Goal: Information Seeking & Learning: Find specific fact

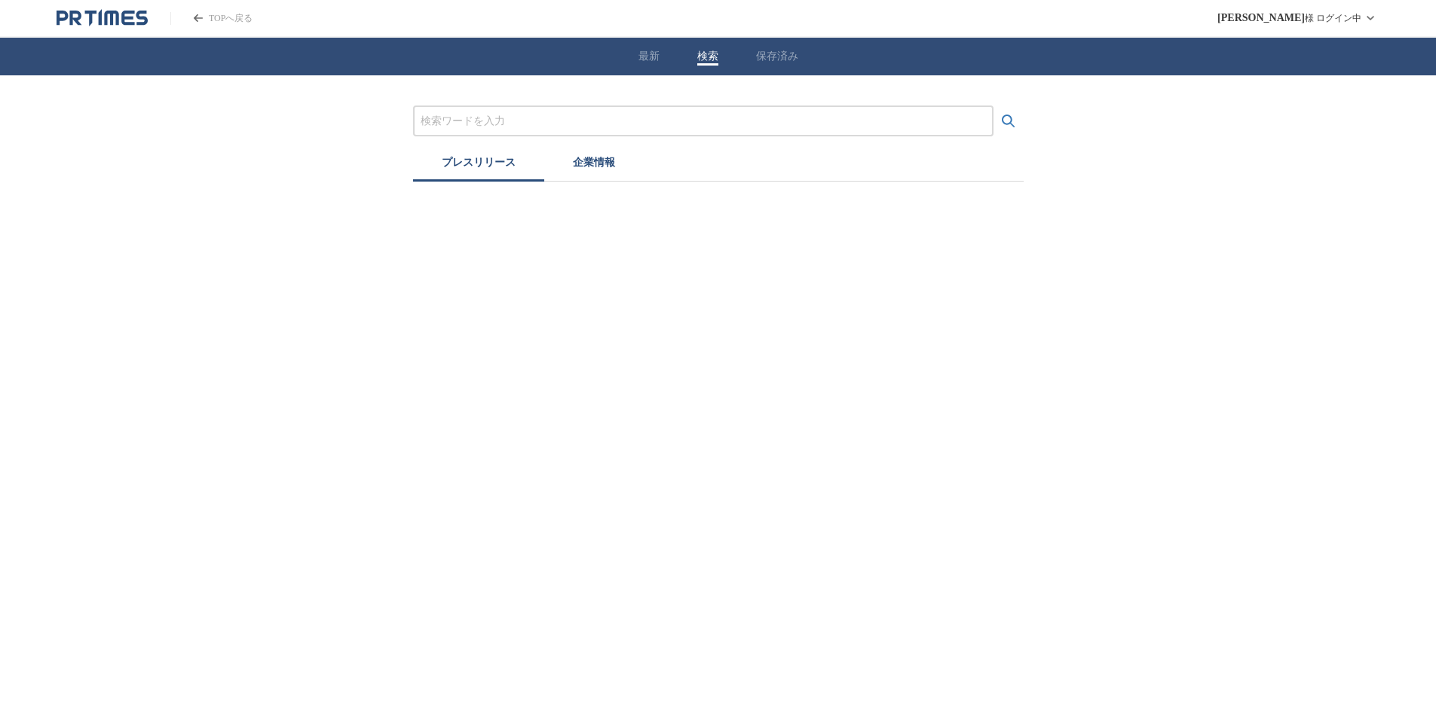
click at [709, 53] on button "検索" at bounding box center [707, 57] width 21 height 14
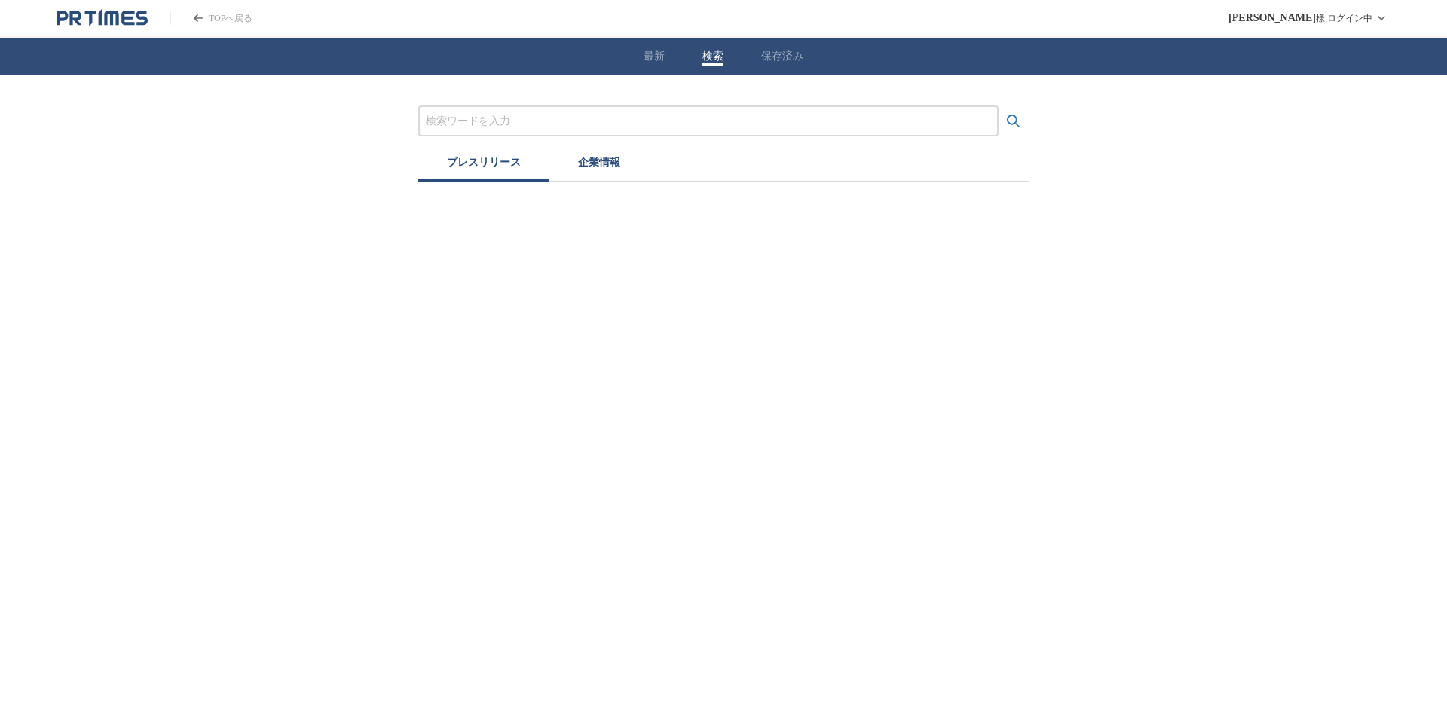
click at [552, 117] on input "プレスリリースおよび企業を検索する" at bounding box center [708, 121] width 565 height 17
click at [543, 119] on input "プレスリリースおよび企業を検索する" at bounding box center [708, 121] width 565 height 17
click at [999, 106] on button "検索する" at bounding box center [1014, 121] width 30 height 30
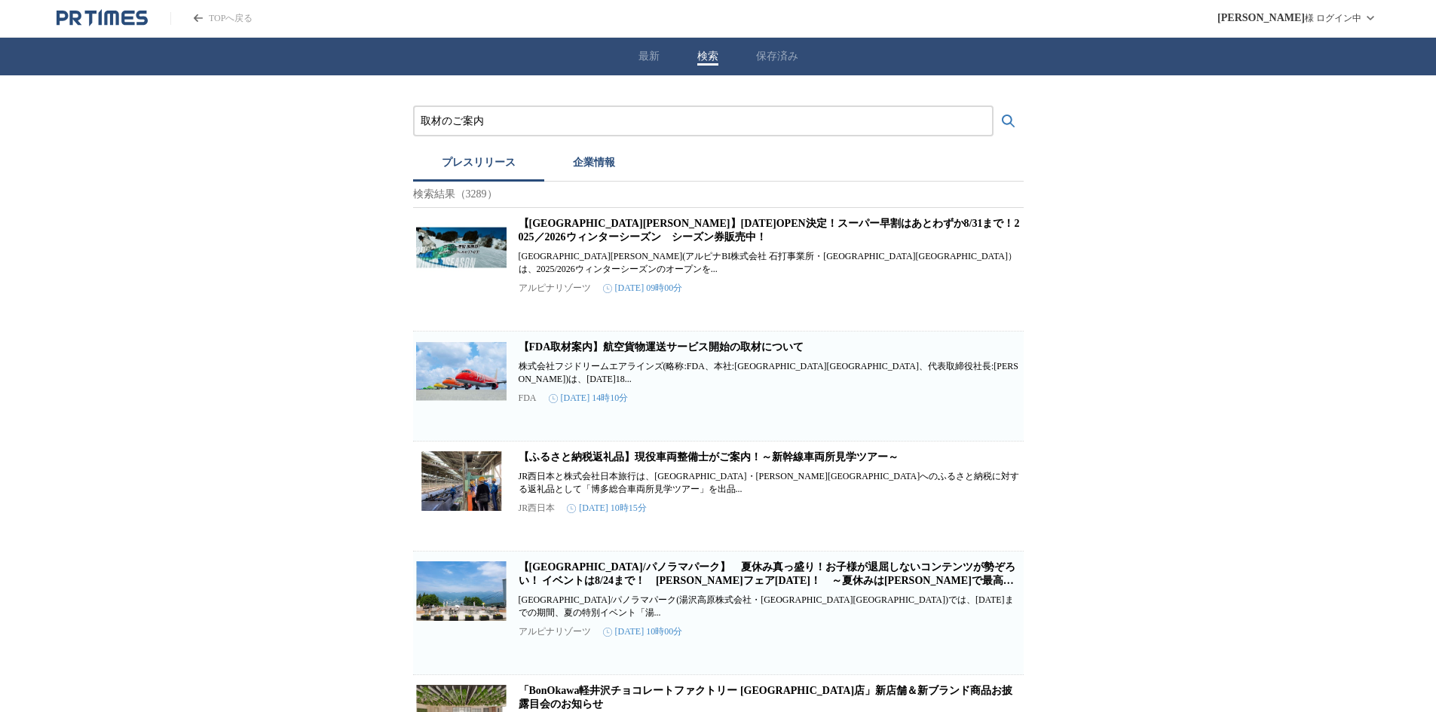
drag, startPoint x: 454, startPoint y: 114, endPoint x: 807, endPoint y: 108, distance: 353.5
click at [806, 108] on div "取材のご案内" at bounding box center [703, 121] width 580 height 31
type input "取材のお願い"
click at [993, 106] on button "検索する" at bounding box center [1008, 121] width 30 height 30
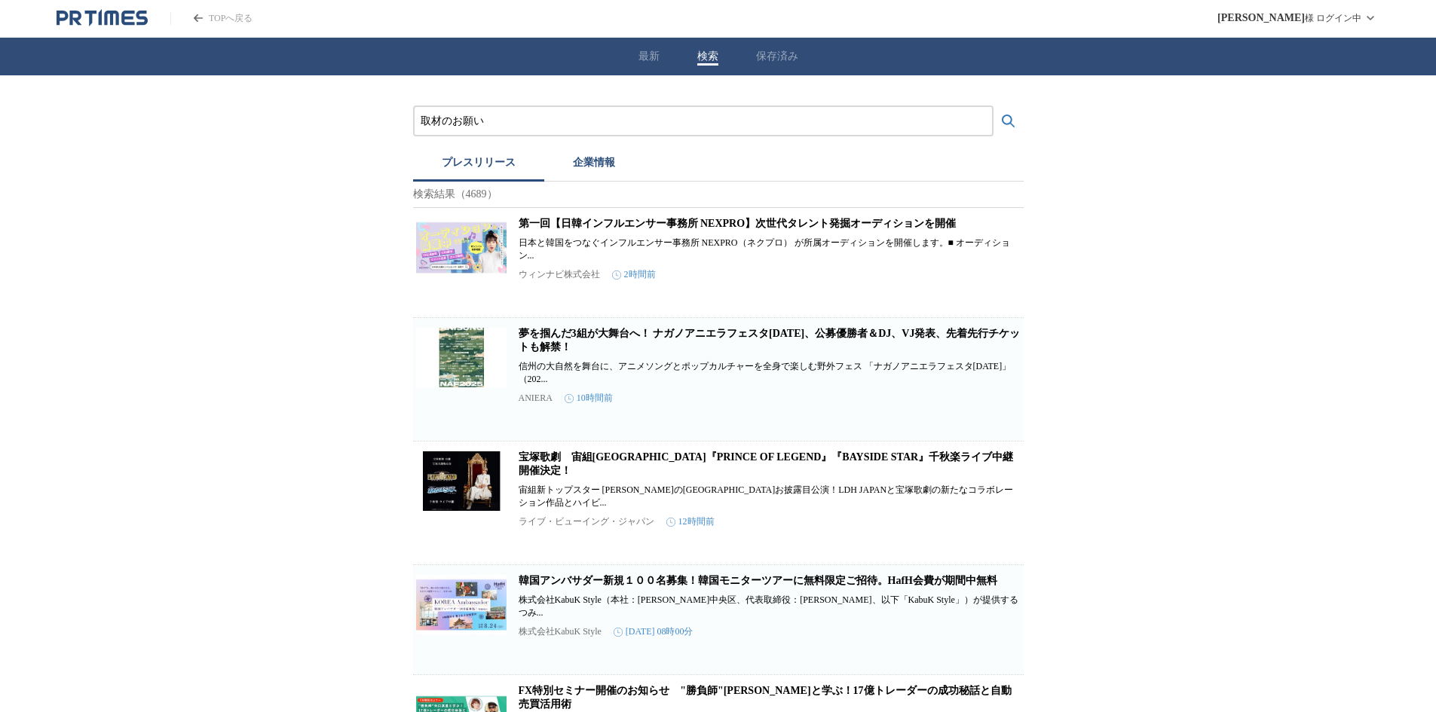
drag, startPoint x: 650, startPoint y: 44, endPoint x: 647, endPoint y: 55, distance: 11.5
click at [650, 43] on div "最新 検索 保存済み" at bounding box center [718, 57] width 1436 height 38
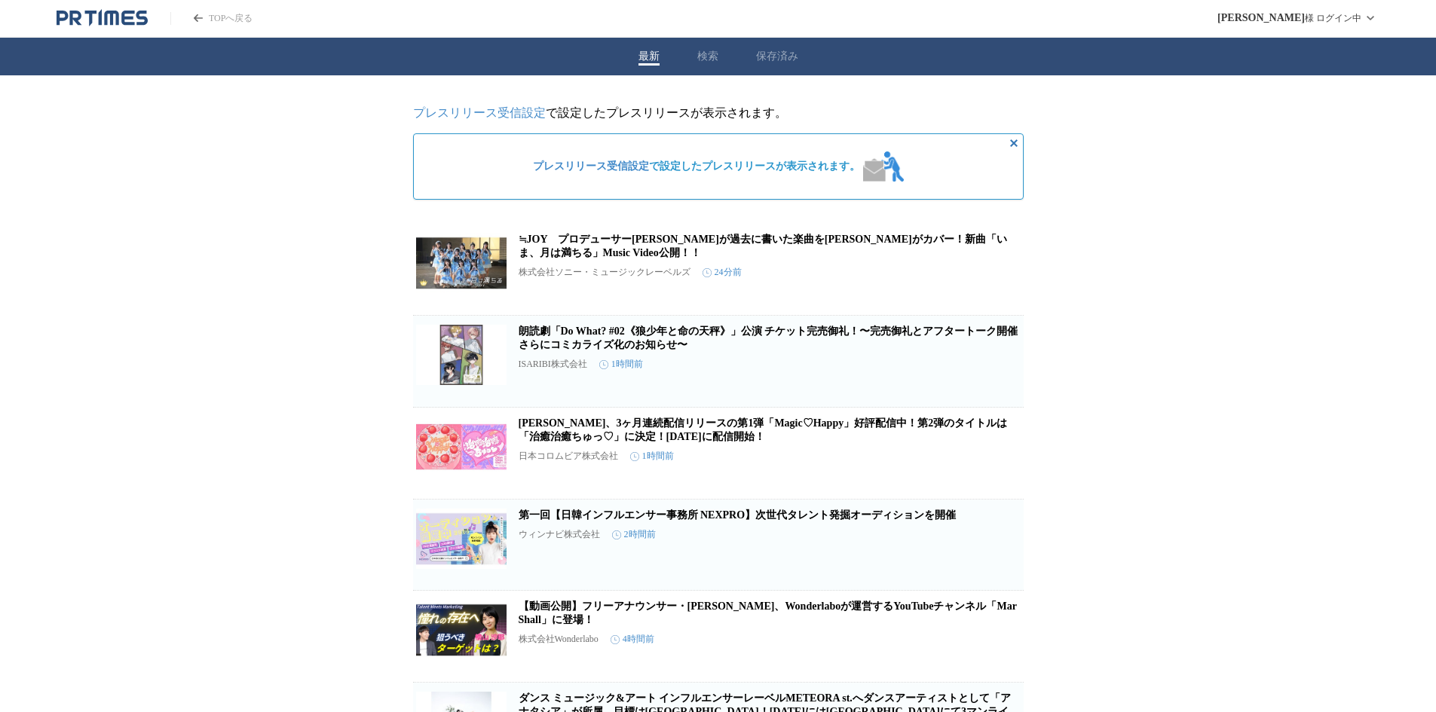
click at [646, 61] on button "最新" at bounding box center [648, 57] width 21 height 14
click at [707, 47] on div "最新 検索 保存済み" at bounding box center [718, 57] width 1436 height 38
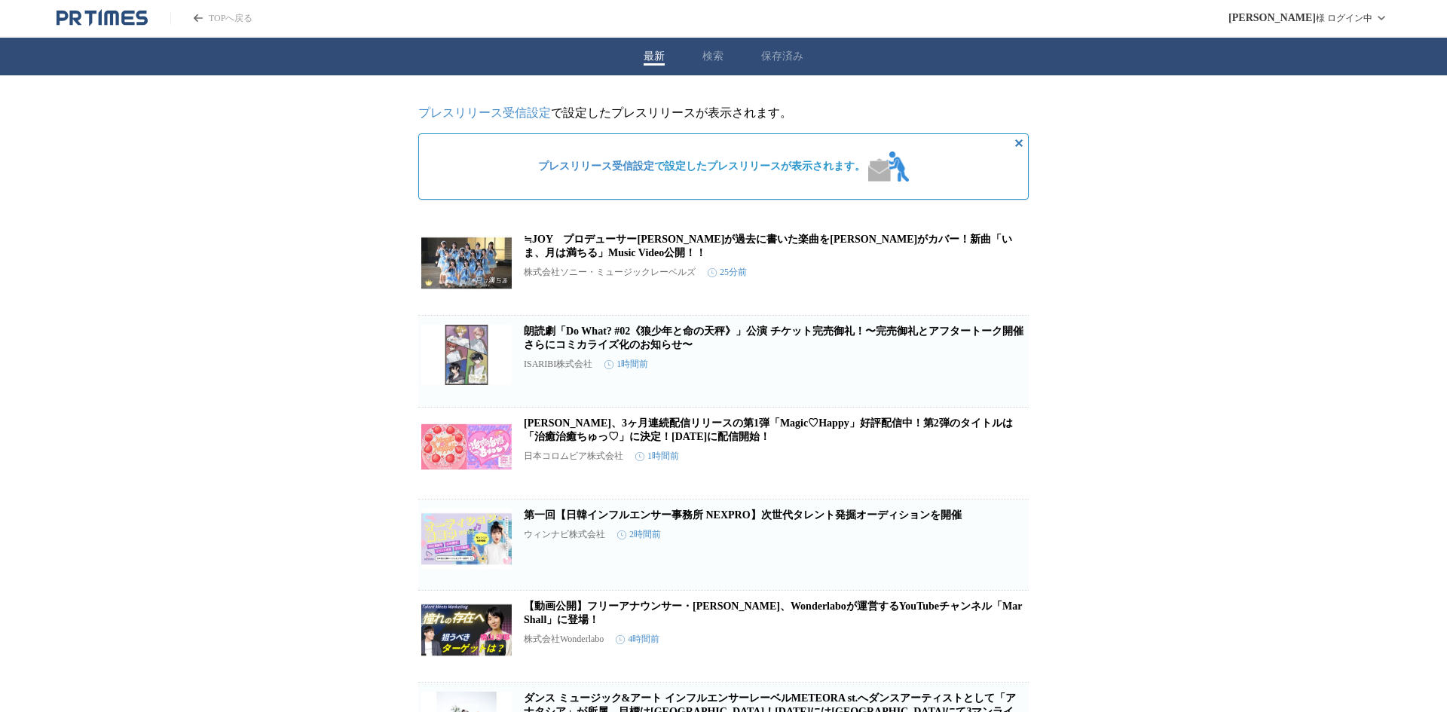
click at [703, 55] on button "検索" at bounding box center [712, 57] width 21 height 14
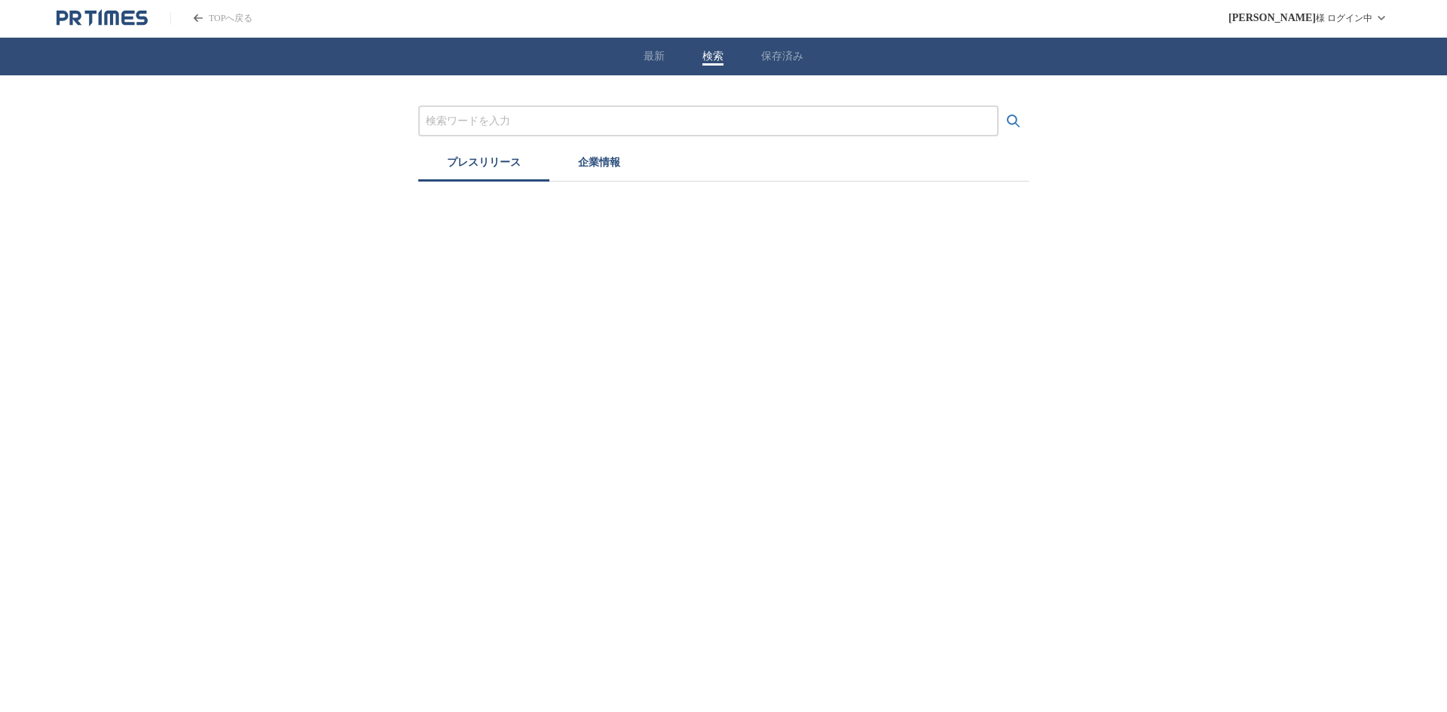
drag, startPoint x: 546, startPoint y: 118, endPoint x: 529, endPoint y: 128, distance: 20.3
click at [546, 118] on input "プレスリリースおよび企業を検索する" at bounding box center [708, 121] width 565 height 17
type input "内覧会"
click at [999, 106] on button "検索する" at bounding box center [1014, 121] width 30 height 30
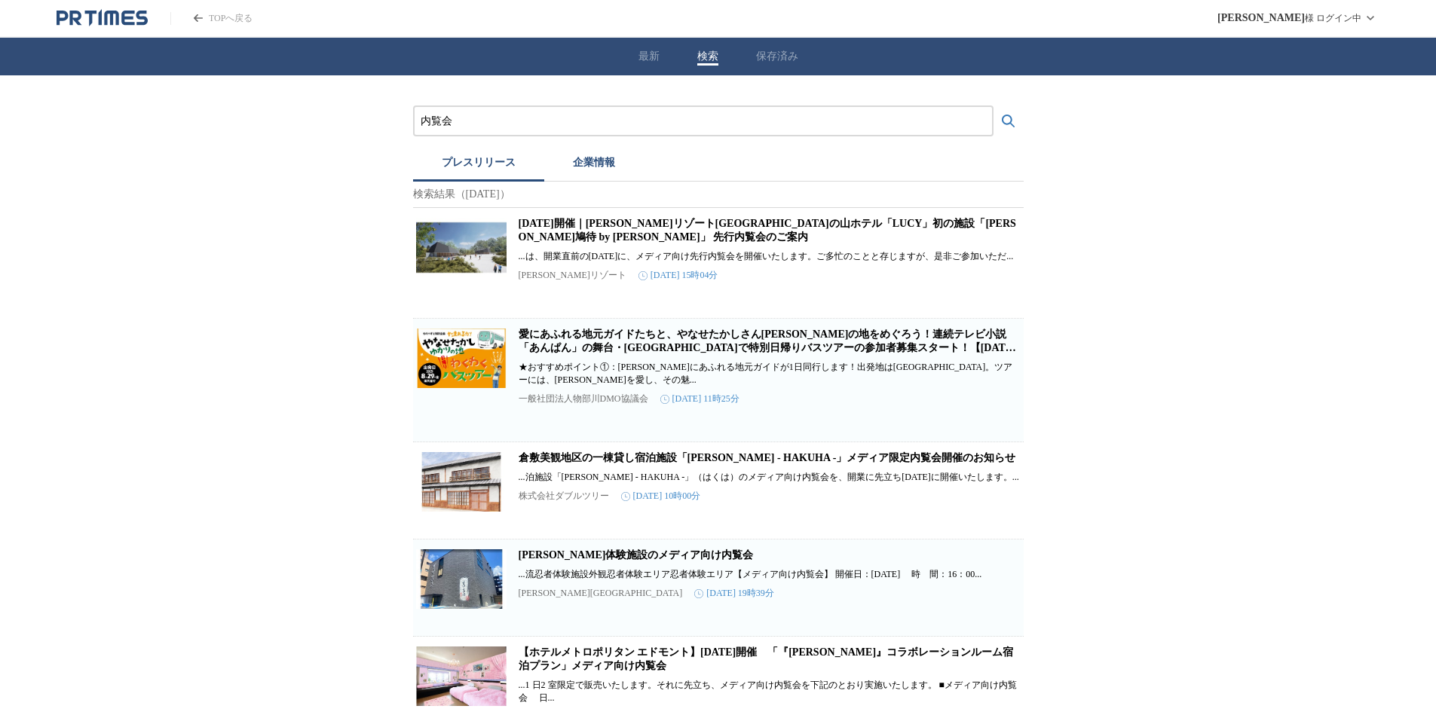
scroll to position [75, 0]
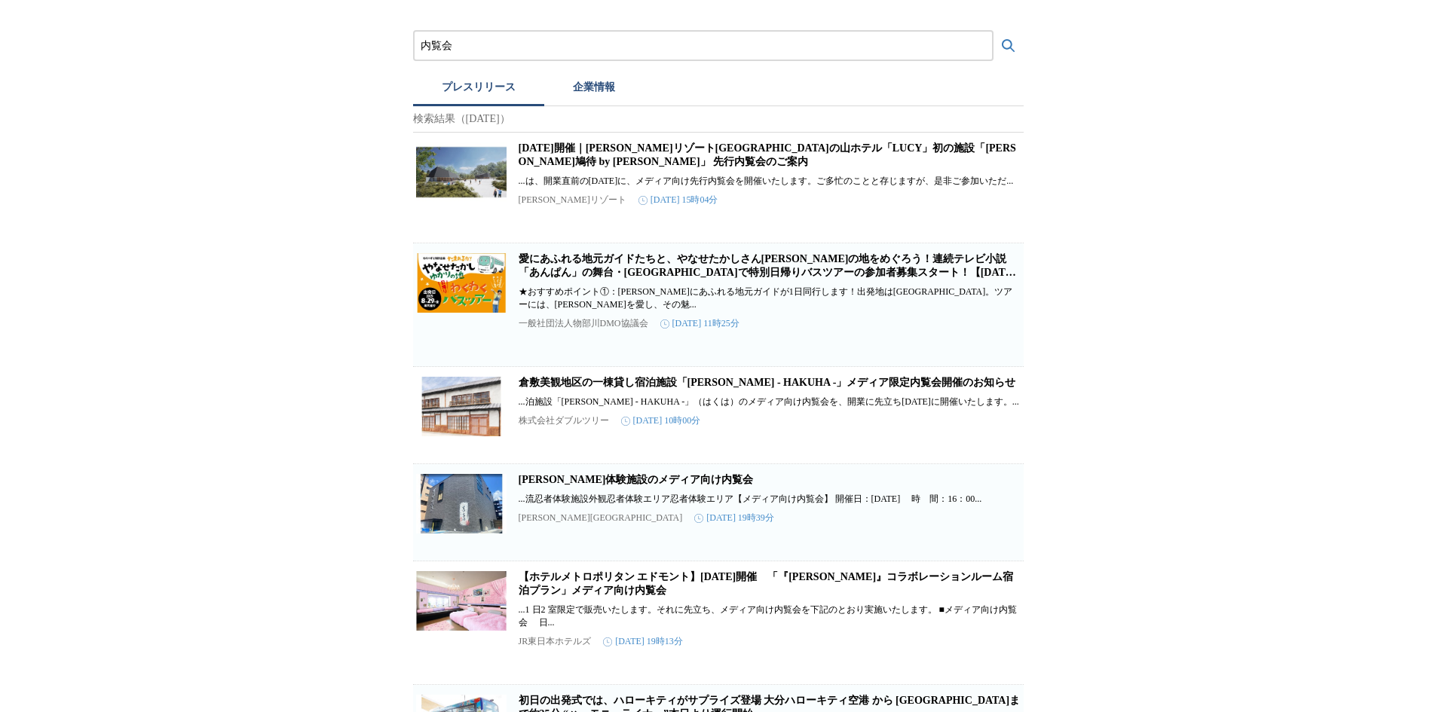
click at [560, 485] on link "伊賀流忍者体験施設のメディア向け内覧会" at bounding box center [635, 479] width 235 height 11
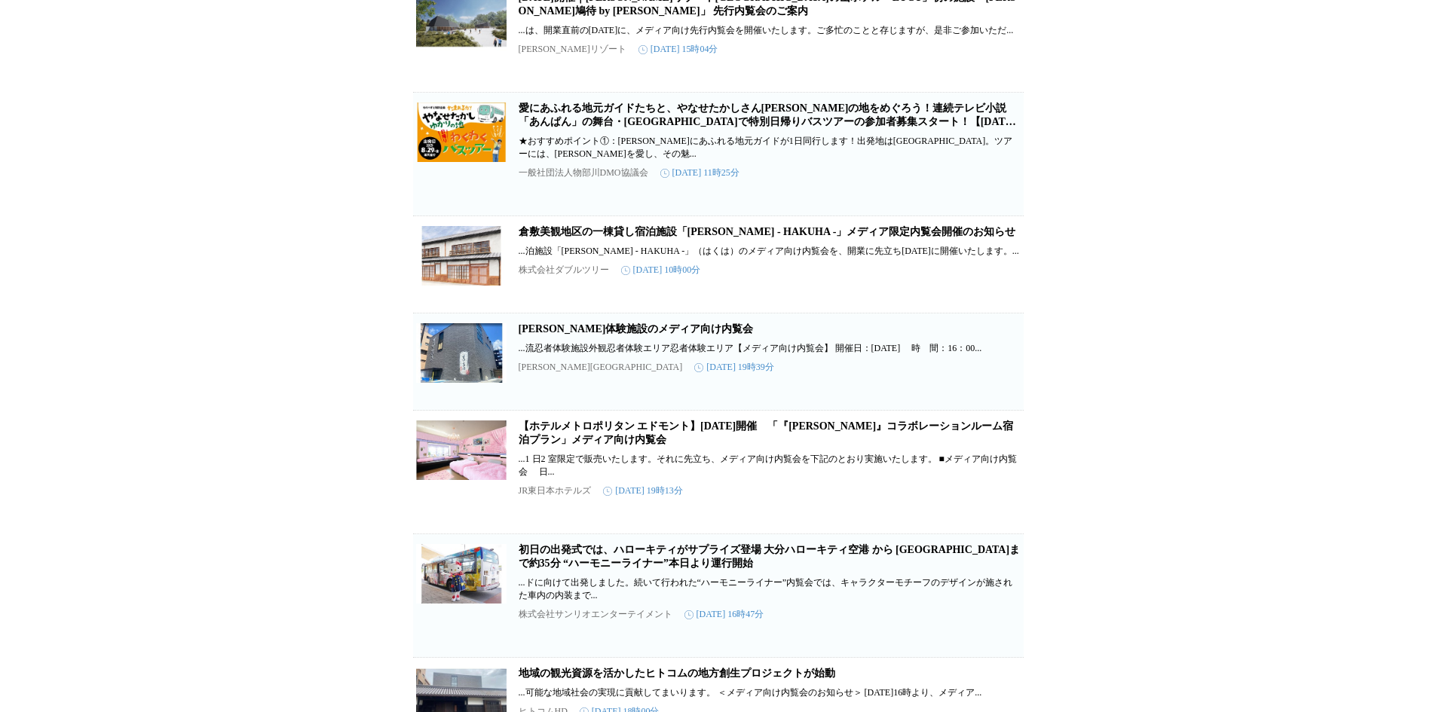
scroll to position [0, 0]
